Goal: Information Seeking & Learning: Learn about a topic

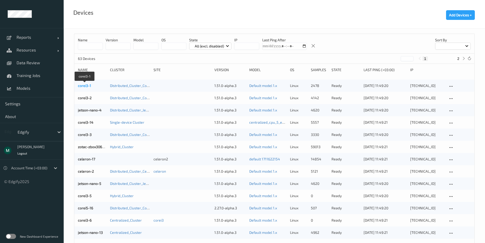
click at [80, 85] on link "corei3-1" at bounding box center [84, 85] width 13 height 4
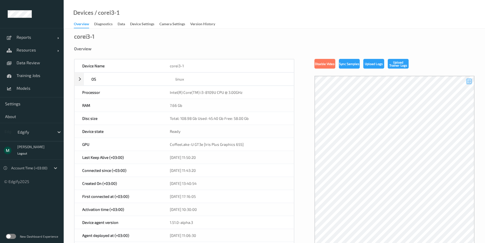
click at [404, 125] on div at bounding box center [394, 170] width 160 height 188
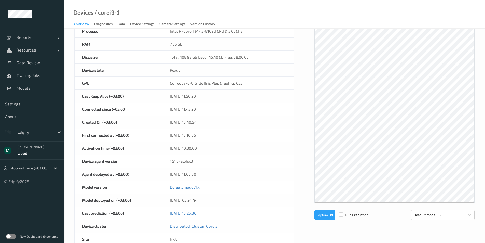
click at [404, 95] on div at bounding box center [394, 109] width 160 height 188
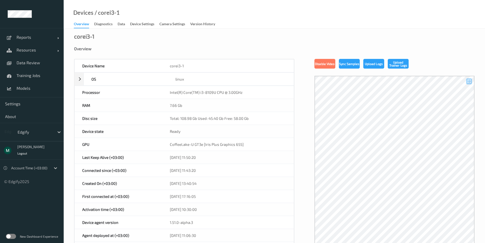
click at [371, 141] on div at bounding box center [394, 170] width 160 height 188
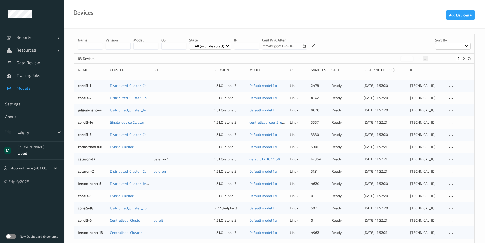
click at [29, 86] on span "Models" at bounding box center [38, 88] width 42 height 5
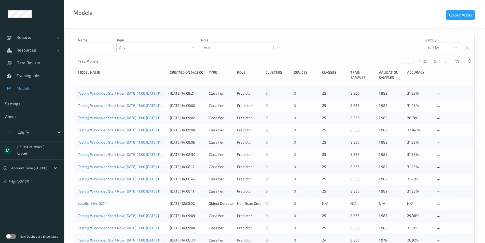
click at [12, 238] on label at bounding box center [11, 235] width 10 height 5
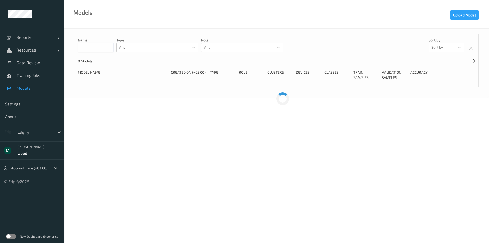
click at [8, 236] on label at bounding box center [11, 235] width 10 height 5
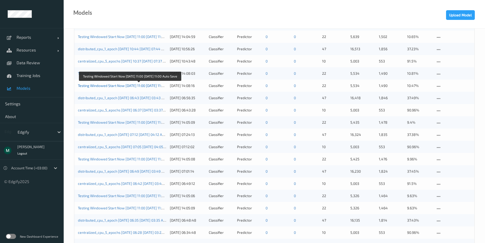
scroll to position [397, 0]
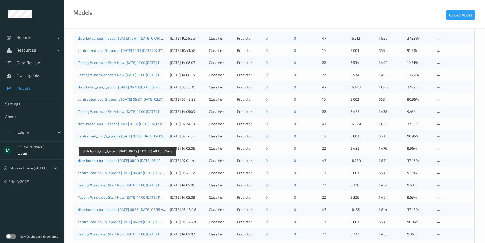
click at [108, 160] on link "distributed_cpu_1_epoch [DATE] 06:49 [DATE] 03:49 Auto Save" at bounding box center [128, 160] width 100 height 4
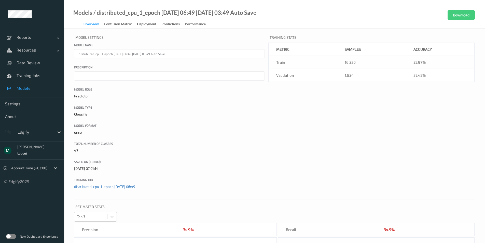
click at [21, 89] on span "Models" at bounding box center [38, 88] width 42 height 5
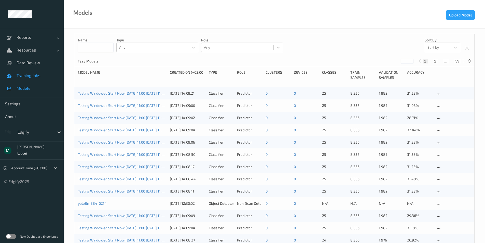
click at [33, 76] on span "Training Jobs" at bounding box center [38, 75] width 42 height 5
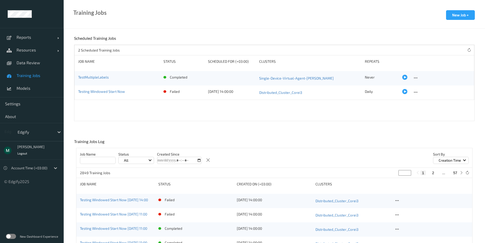
click at [433, 173] on button "2" at bounding box center [433, 172] width 5 height 5
type input "*"
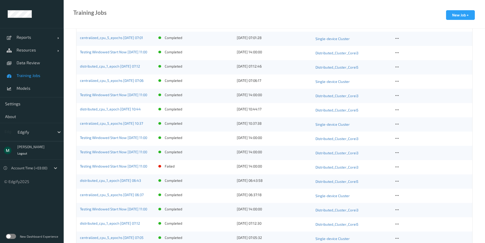
scroll to position [587, 0]
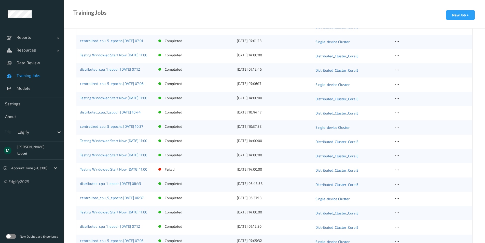
click at [123, 112] on link "distributed_cpu_1_epoch [DATE] 10:44" at bounding box center [110, 112] width 61 height 4
click at [135, 198] on link "centralized_cpu_5_epochs [DATE] 06:37" at bounding box center [112, 197] width 64 height 4
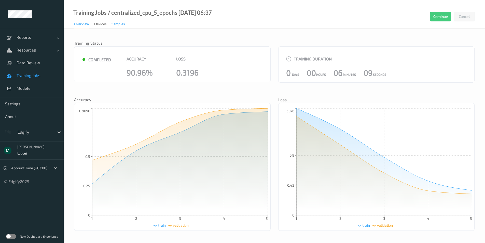
click at [122, 24] on div "Samples" at bounding box center [118, 24] width 13 height 6
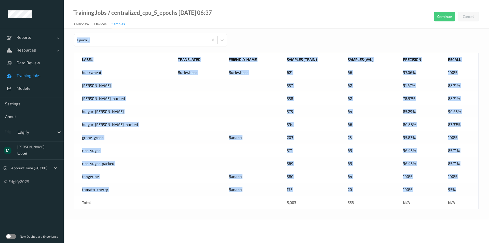
drag, startPoint x: 75, startPoint y: 70, endPoint x: 464, endPoint y: 191, distance: 407.6
click at [464, 191] on div "Epoch 5 Label Translated Friendly Name Samples (train) Samples (val) Precision …" at bounding box center [276, 124] width 425 height 191
click at [138, 222] on body "Reports Default Report Customized Report Resources Devices Clusters Sites Data …" at bounding box center [244, 121] width 489 height 243
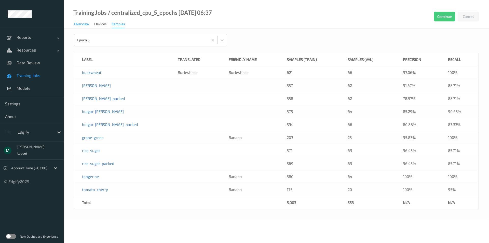
click at [81, 27] on div "Overview" at bounding box center [81, 24] width 15 height 6
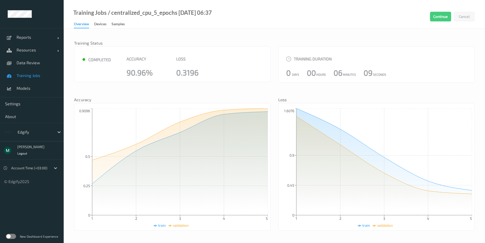
drag, startPoint x: 139, startPoint y: 77, endPoint x: 171, endPoint y: 78, distance: 32.3
click at [171, 78] on div "● completed Accuracy 90.96% Loss 0.3196" at bounding box center [172, 64] width 197 height 36
click at [161, 74] on div "90.96%" at bounding box center [148, 72] width 42 height 5
click at [118, 26] on div "Samples" at bounding box center [118, 24] width 13 height 6
